Goal: Task Accomplishment & Management: Use online tool/utility

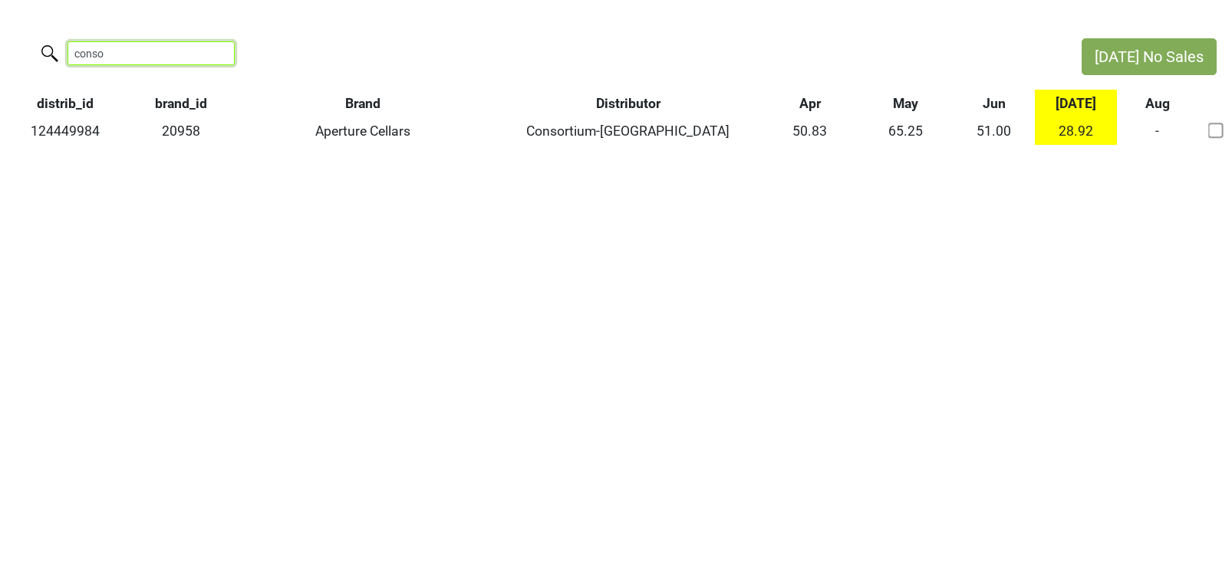
drag, startPoint x: 181, startPoint y: 53, endPoint x: 46, endPoint y: 48, distance: 135.1
click at [46, 48] on label "conso" at bounding box center [120, 51] width 167 height 27
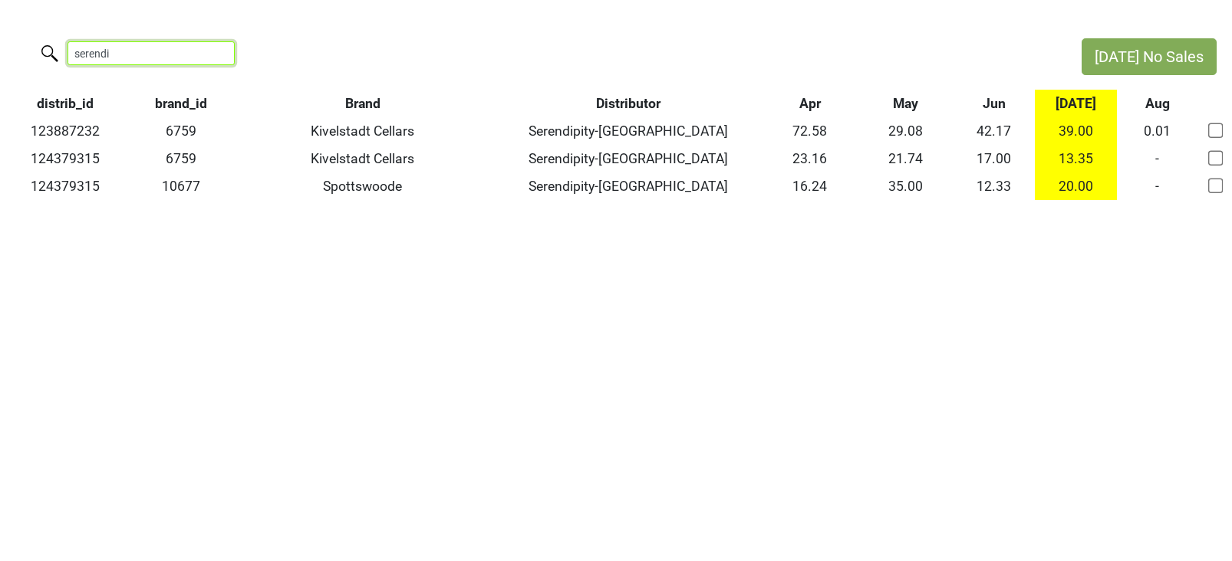
type input "serendi"
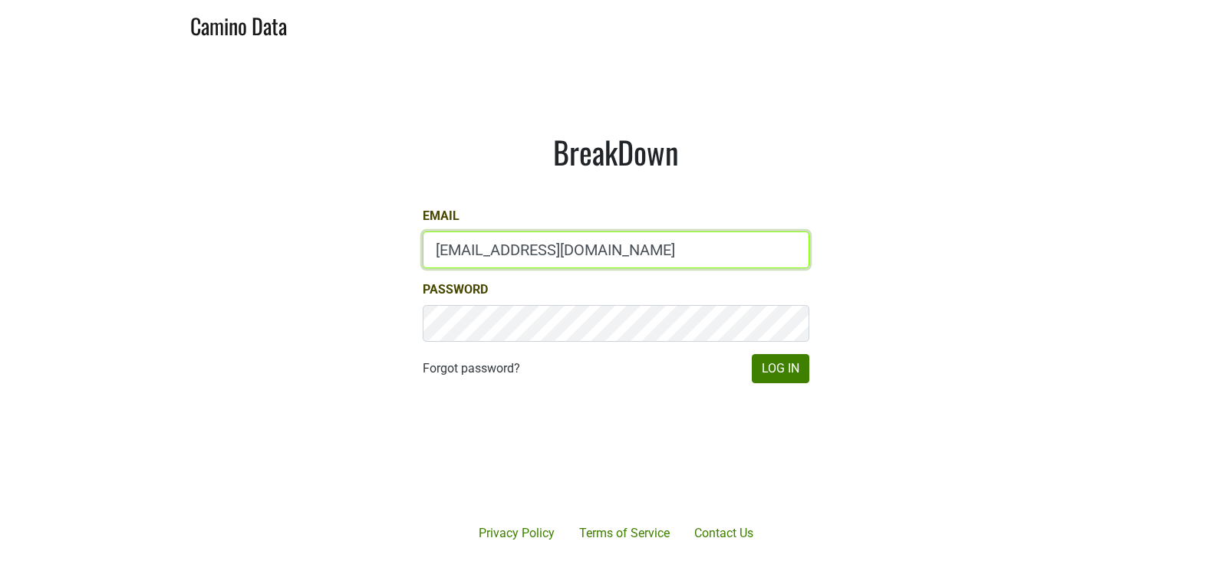
click at [473, 244] on input "[EMAIL_ADDRESS][DOMAIN_NAME]" at bounding box center [616, 250] width 387 height 37
click at [473, 244] on input "gs@natterjack.com" at bounding box center [616, 250] width 387 height 37
type input "marc@dumol.com"
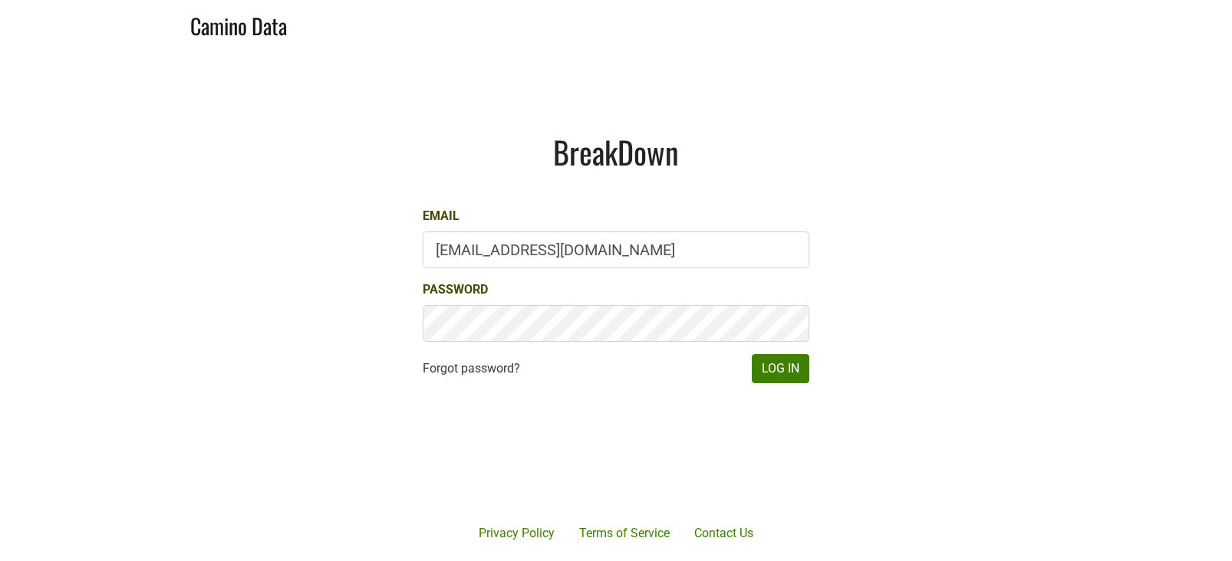
click at [785, 386] on div "BreakDown Email marc@dumol.com Password Forgot password? Log In" at bounding box center [616, 259] width 460 height 324
click at [785, 374] on button "Log In" at bounding box center [781, 368] width 58 height 29
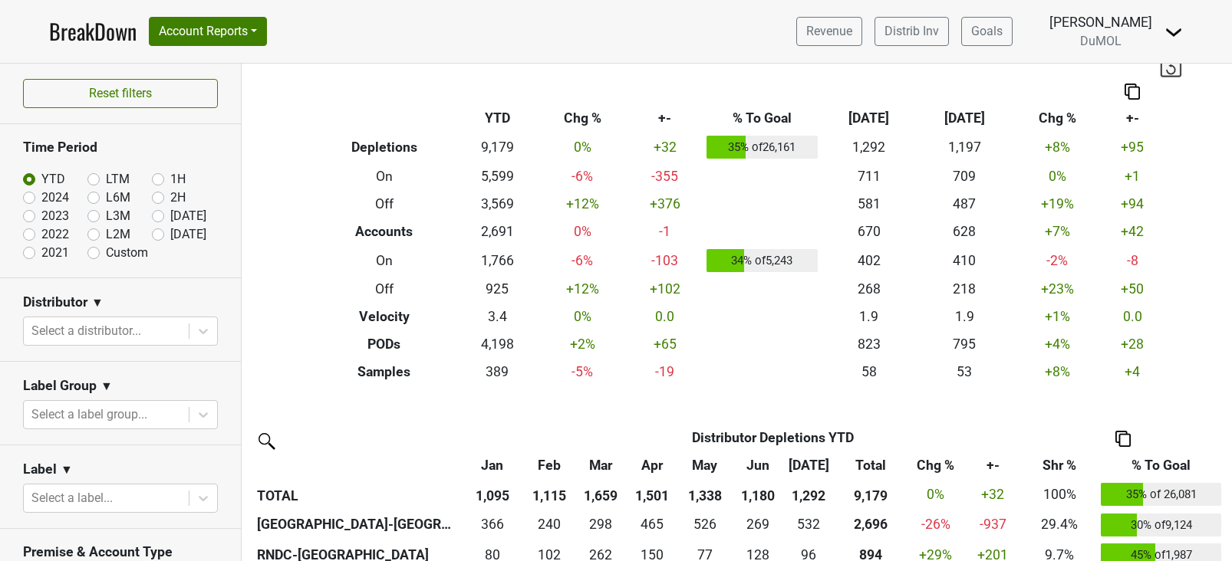
scroll to position [33, 0]
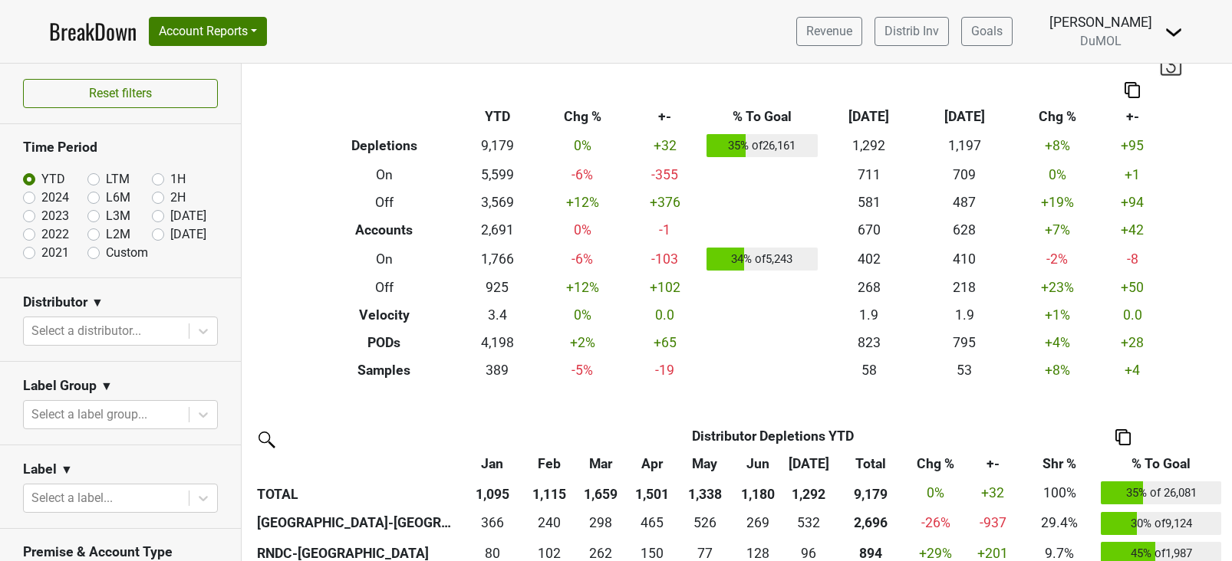
click at [106, 180] on label "LTM" at bounding box center [118, 179] width 24 height 18
click at [95, 180] on input "LTM" at bounding box center [117, 177] width 61 height 15
radio input "true"
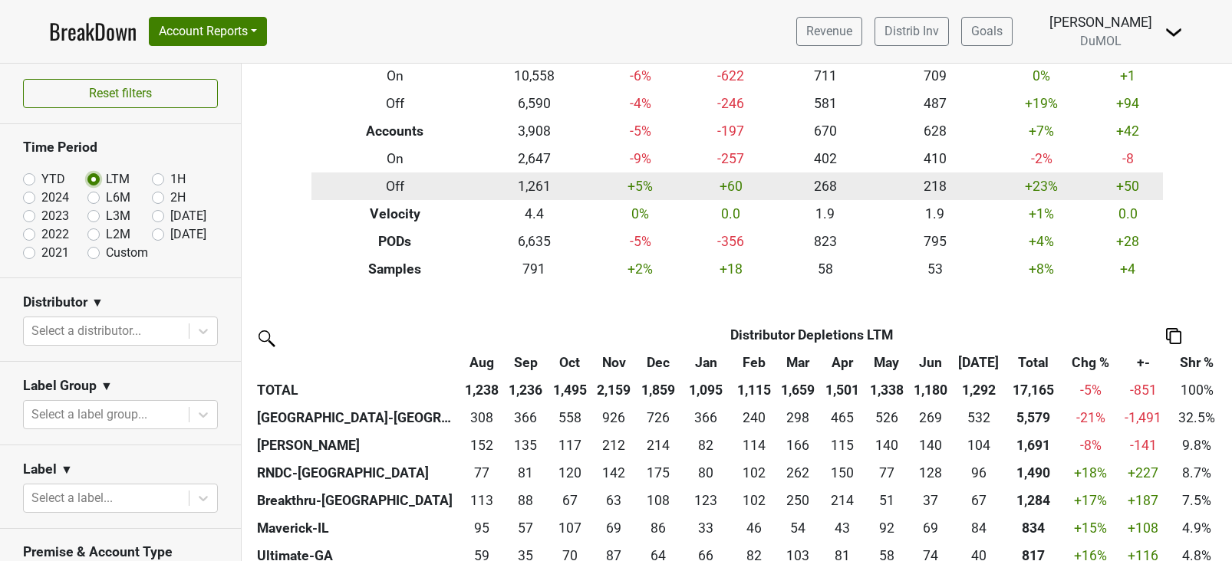
scroll to position [134, 0]
